Goal: Task Accomplishment & Management: Manage account settings

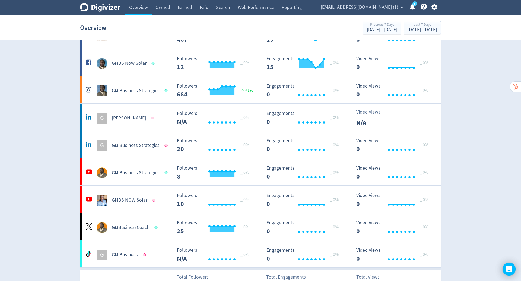
scroll to position [157, 0]
click at [389, 7] on span "[EMAIL_ADDRESS][DOMAIN_NAME] (1)" at bounding box center [359, 7] width 77 height 9
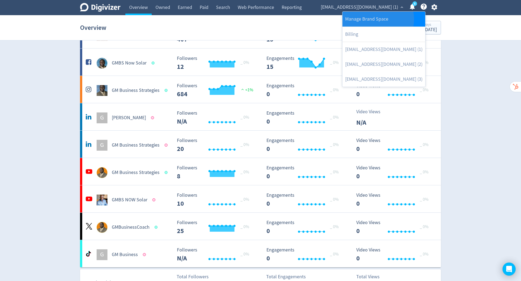
click at [378, 19] on link "Manage Brand Space" at bounding box center [383, 19] width 83 height 15
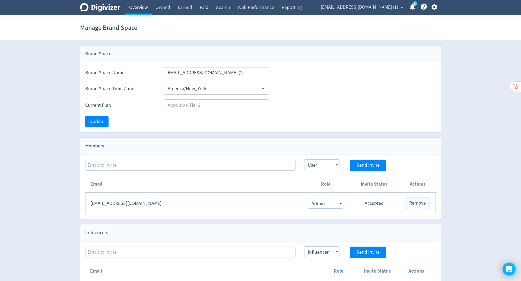
click at [138, 10] on link "Overview" at bounding box center [138, 7] width 26 height 15
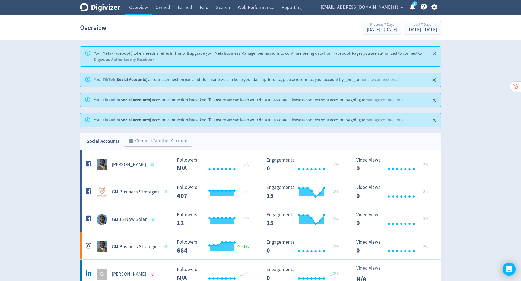
click at [434, 12] on div "[EMAIL_ADDRESS][DOMAIN_NAME] (1) expand_more 5 Help Center - Searchable support…" at bounding box center [378, 7] width 126 height 15
click at [435, 5] on icon "button" at bounding box center [434, 7] width 6 height 6
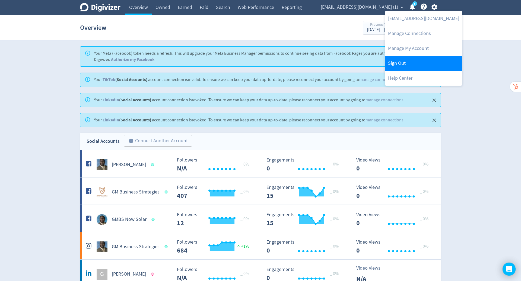
click at [422, 68] on link "Sign Out" at bounding box center [423, 63] width 77 height 15
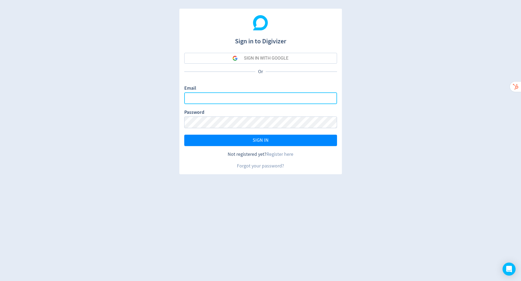
click at [276, 99] on input "Email" at bounding box center [260, 99] width 153 height 12
type input "[PERSON_NAME][EMAIL_ADDRESS][PERSON_NAME][DOMAIN_NAME]"
